Goal: Use online tool/utility: Utilize a website feature to perform a specific function

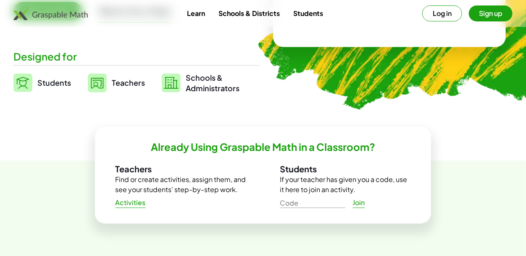
click at [110, 88] on link "Teachers" at bounding box center [116, 82] width 57 height 21
click at [90, 84] on img at bounding box center [97, 83] width 19 height 19
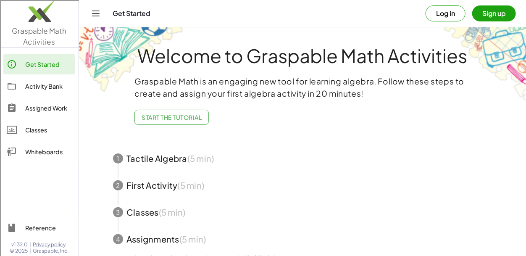
click at [26, 166] on div "Get Started Activity Bank Assigned Work Classes Whiteboards" at bounding box center [39, 109] width 79 height 116
click at [24, 160] on link "Whiteboards" at bounding box center [39, 152] width 72 height 20
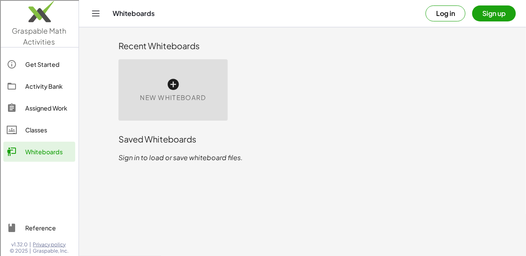
click at [175, 90] on icon at bounding box center [172, 84] width 13 height 13
click at [0, 0] on div at bounding box center [0, 0] width 0 height 0
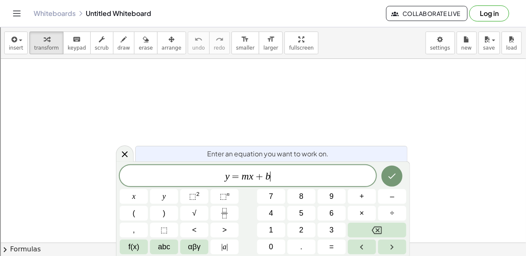
click at [404, 188] on div "y = m x + b ​ x y ⬚ 2 ⬚ n 7 8 9 + – ( ) √ 4 5 6 × ÷ , ⬚ < > 1 2 3 f(x) abc αβγ …" at bounding box center [263, 209] width 287 height 89
click at [380, 162] on div "Enter an equation you want to work on. y = m x + b x y ⬚ 2 ⬚ n 7 8 9 + – ( ) √ …" at bounding box center [263, 208] width 294 height 95
click at [392, 177] on icon "Done" at bounding box center [393, 176] width 8 height 5
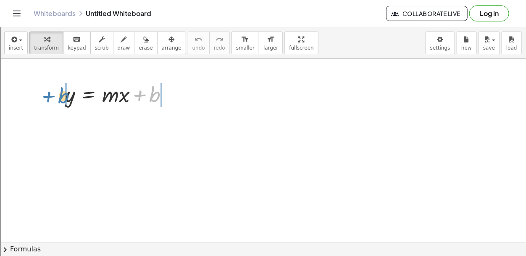
drag, startPoint x: 153, startPoint y: 96, endPoint x: 62, endPoint y: 98, distance: 91.2
click at [62, 98] on div "+ b y = + · m · x + b" at bounding box center [117, 93] width 129 height 33
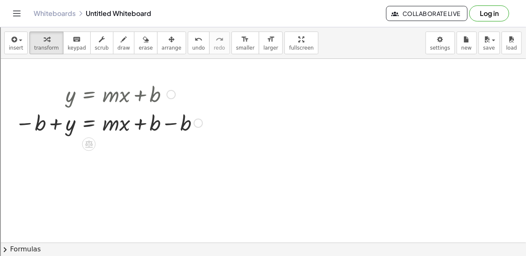
click at [171, 124] on div at bounding box center [109, 122] width 196 height 29
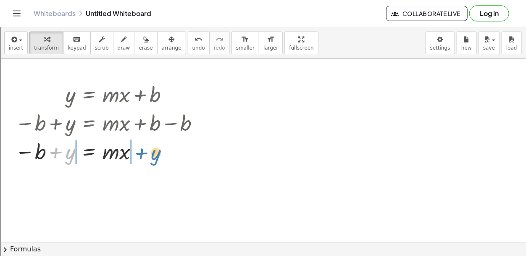
drag, startPoint x: 63, startPoint y: 153, endPoint x: 149, endPoint y: 154, distance: 85.8
click at [149, 154] on div at bounding box center [109, 151] width 196 height 29
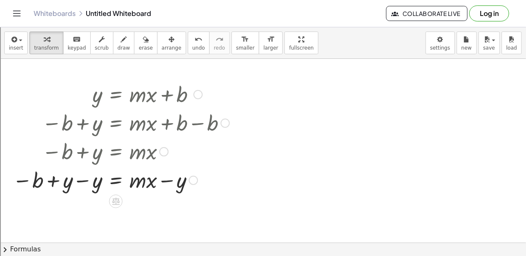
click at [79, 183] on div at bounding box center [120, 179] width 225 height 29
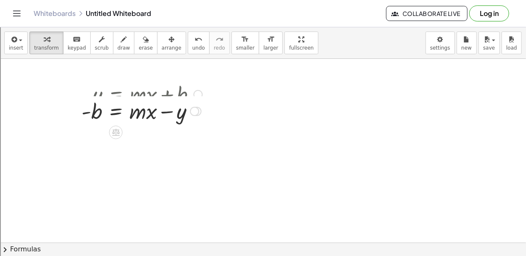
drag, startPoint x: 195, startPoint y: 207, endPoint x: 198, endPoint y: 106, distance: 101.8
click at [116, 111] on div "= · m · x - b + − y" at bounding box center [116, 111] width 0 height 0
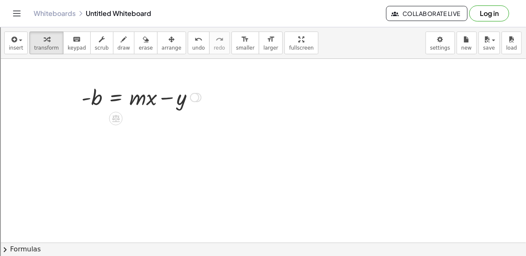
drag, startPoint x: 196, startPoint y: 123, endPoint x: 191, endPoint y: 98, distance: 26.1
click at [191, 98] on div at bounding box center [194, 97] width 9 height 9
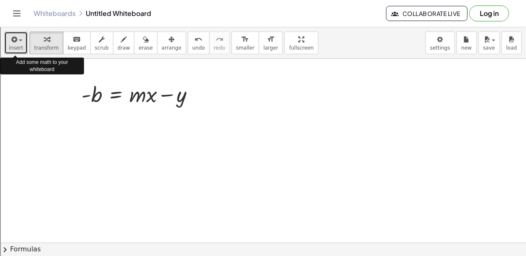
click at [16, 47] on span "insert" at bounding box center [16, 48] width 14 height 6
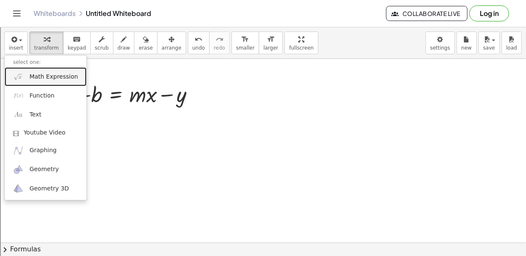
click at [41, 76] on span "Math Expression" at bounding box center [53, 77] width 48 height 8
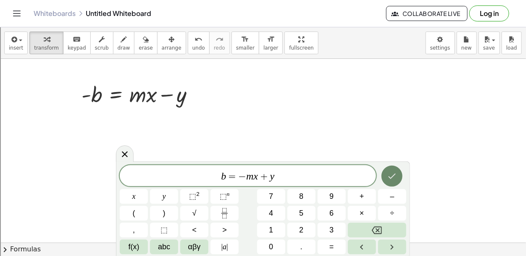
click at [391, 178] on icon "Done" at bounding box center [393, 176] width 8 height 5
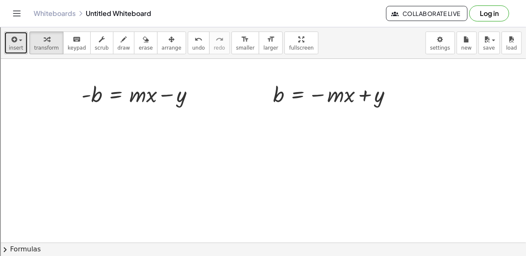
click at [9, 45] on span "insert" at bounding box center [16, 48] width 14 height 6
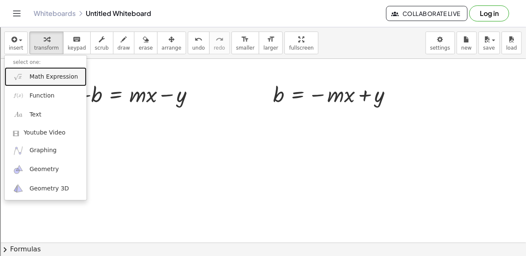
click at [34, 75] on span "Math Expression" at bounding box center [53, 77] width 48 height 8
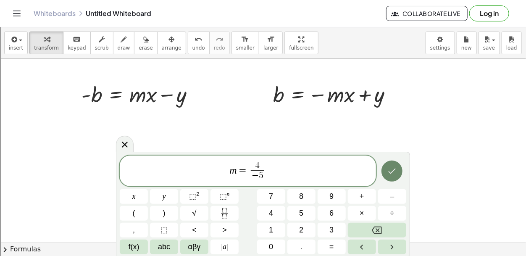
click at [393, 172] on icon "Done" at bounding box center [392, 171] width 10 height 10
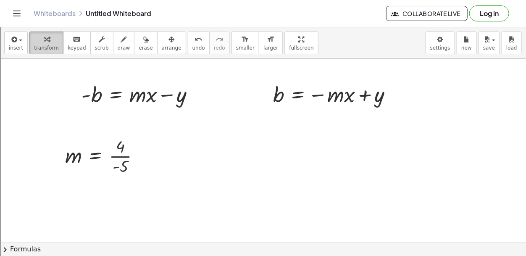
click at [30, 52] on button "transform" at bounding box center [46, 43] width 34 height 23
click at [21, 50] on span "insert" at bounding box center [16, 48] width 14 height 6
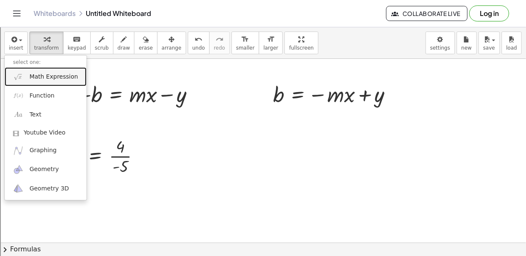
click at [54, 85] on link "Math Expression" at bounding box center [46, 76] width 82 height 19
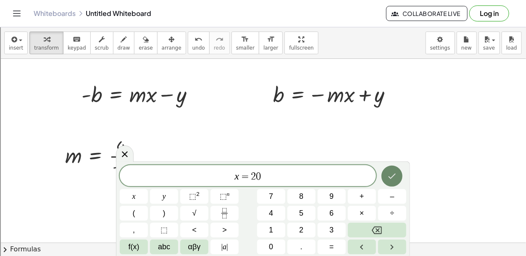
click at [387, 171] on button "Done" at bounding box center [392, 176] width 21 height 21
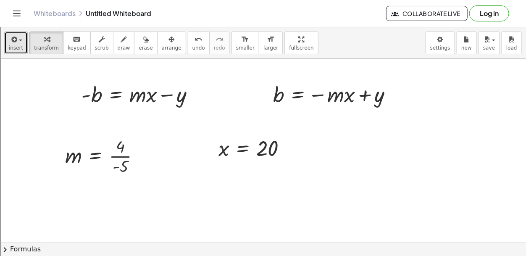
click at [14, 49] on span "insert" at bounding box center [16, 48] width 14 height 6
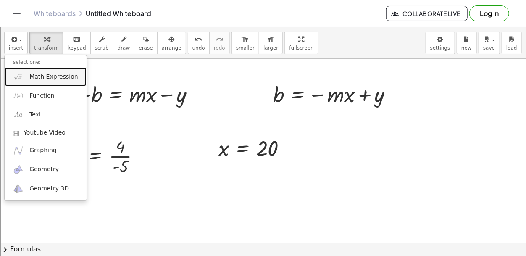
click at [35, 77] on span "Math Expression" at bounding box center [53, 77] width 48 height 8
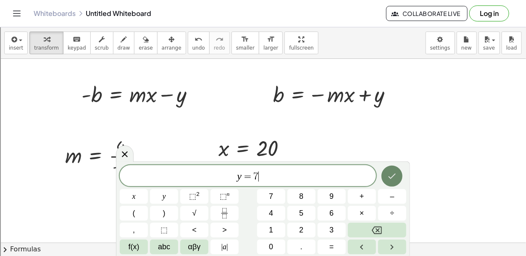
click at [392, 179] on icon "Done" at bounding box center [392, 176] width 10 height 10
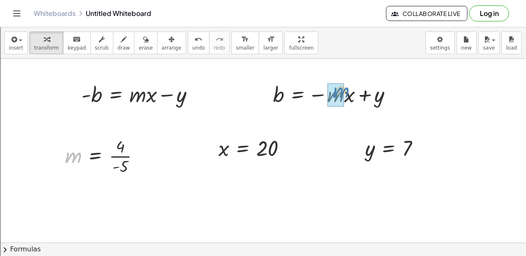
drag, startPoint x: 71, startPoint y: 154, endPoint x: 338, endPoint y: 90, distance: 274.2
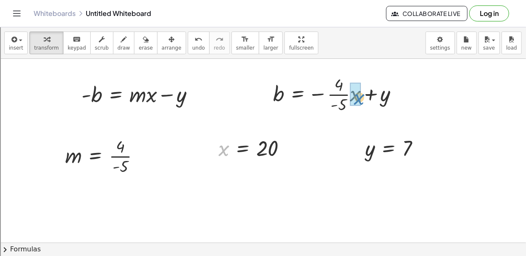
drag, startPoint x: 223, startPoint y: 153, endPoint x: 358, endPoint y: 102, distance: 144.0
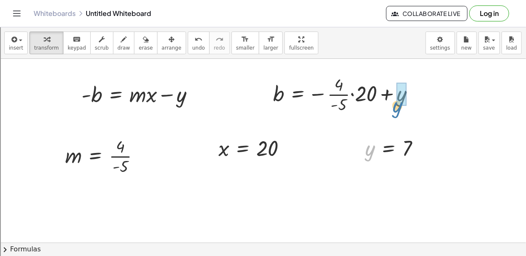
drag, startPoint x: 368, startPoint y: 158, endPoint x: 398, endPoint y: 108, distance: 58.8
click at [398, 108] on div "y = + · m · x + b − b + y = + · m · x + b − b − b + y = + · m · x + 0 − b + y =…" at bounding box center [263, 243] width 526 height 368
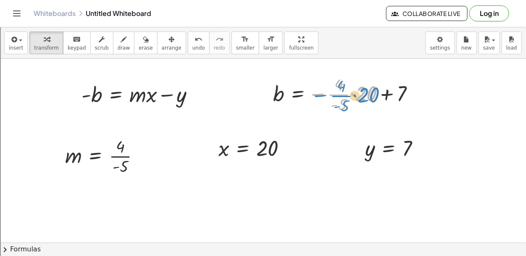
click at [322, 96] on div at bounding box center [347, 94] width 156 height 42
click at [336, 106] on div at bounding box center [347, 94] width 156 height 42
click at [338, 96] on div at bounding box center [347, 94] width 156 height 42
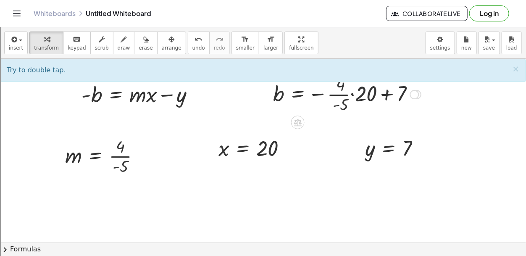
click at [337, 95] on div at bounding box center [347, 94] width 156 height 42
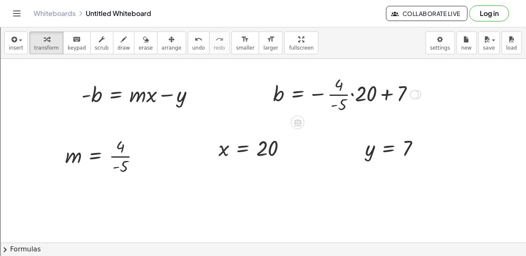
click at [337, 95] on div at bounding box center [347, 94] width 156 height 42
click at [330, 97] on div at bounding box center [354, 93] width 171 height 29
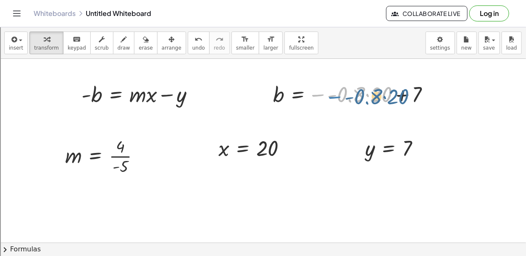
click at [318, 95] on div at bounding box center [354, 93] width 171 height 29
click at [366, 96] on div at bounding box center [354, 93] width 171 height 29
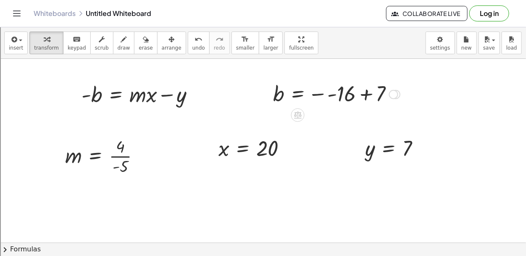
click at [334, 95] on div at bounding box center [336, 94] width 135 height 28
click at [334, 95] on div at bounding box center [324, 93] width 110 height 29
click at [340, 98] on div at bounding box center [324, 93] width 110 height 29
click at [298, 95] on div "b = + 7 16 +" at bounding box center [298, 95] width 0 height 0
